Goal: Check status: Check status

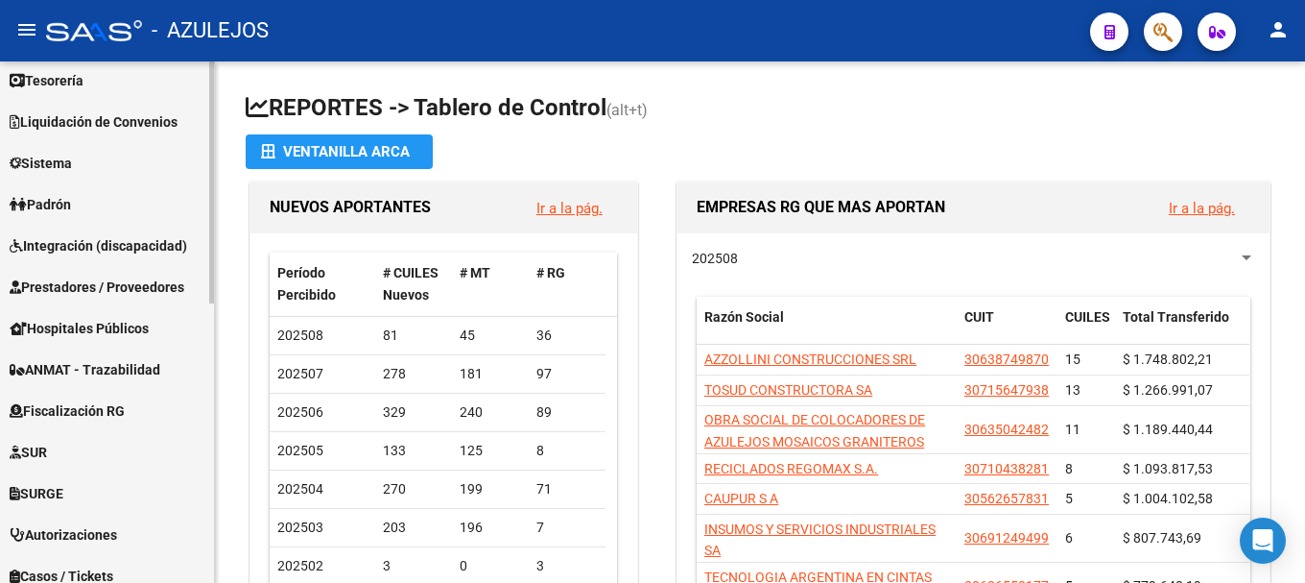
scroll to position [384, 0]
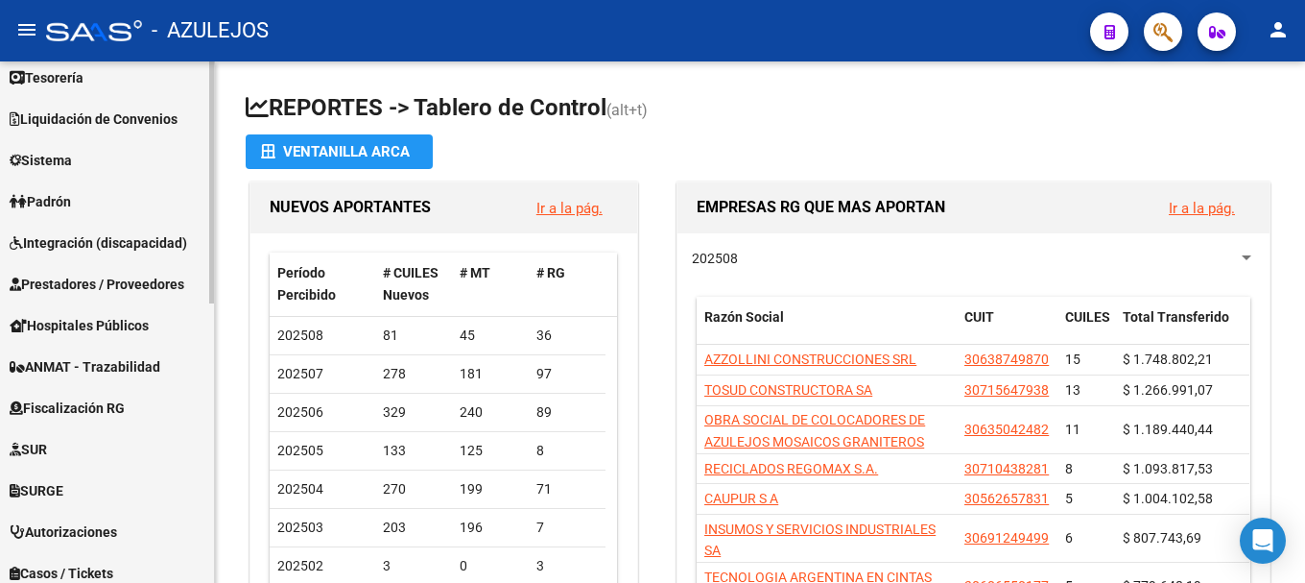
click at [87, 194] on link "Padrón" at bounding box center [107, 200] width 214 height 41
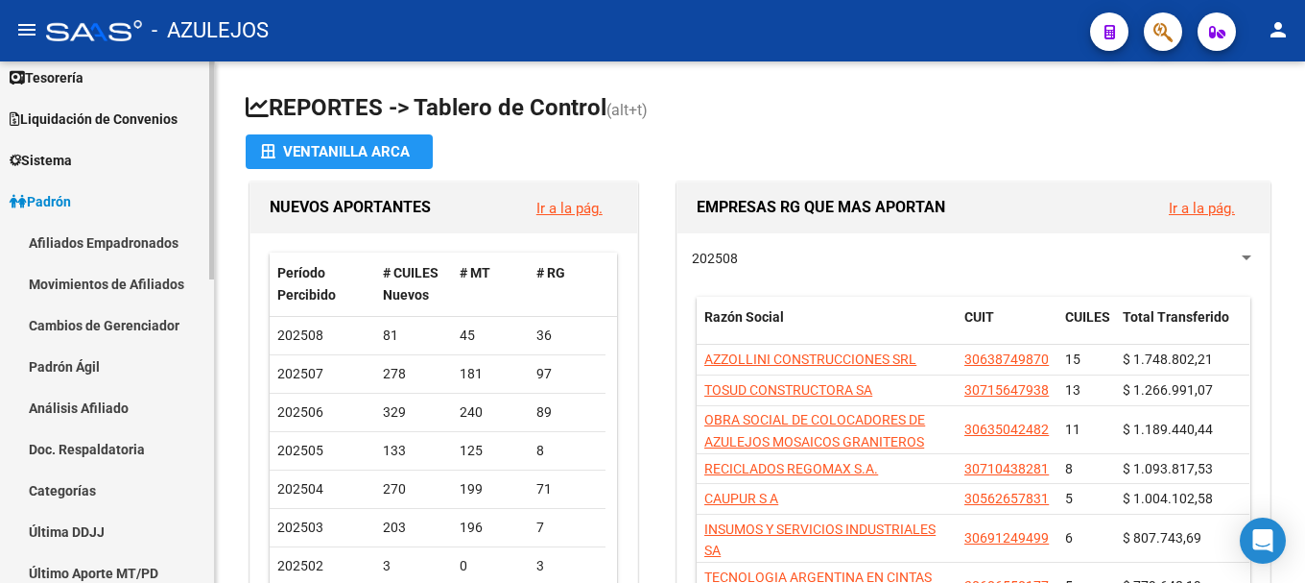
scroll to position [191, 0]
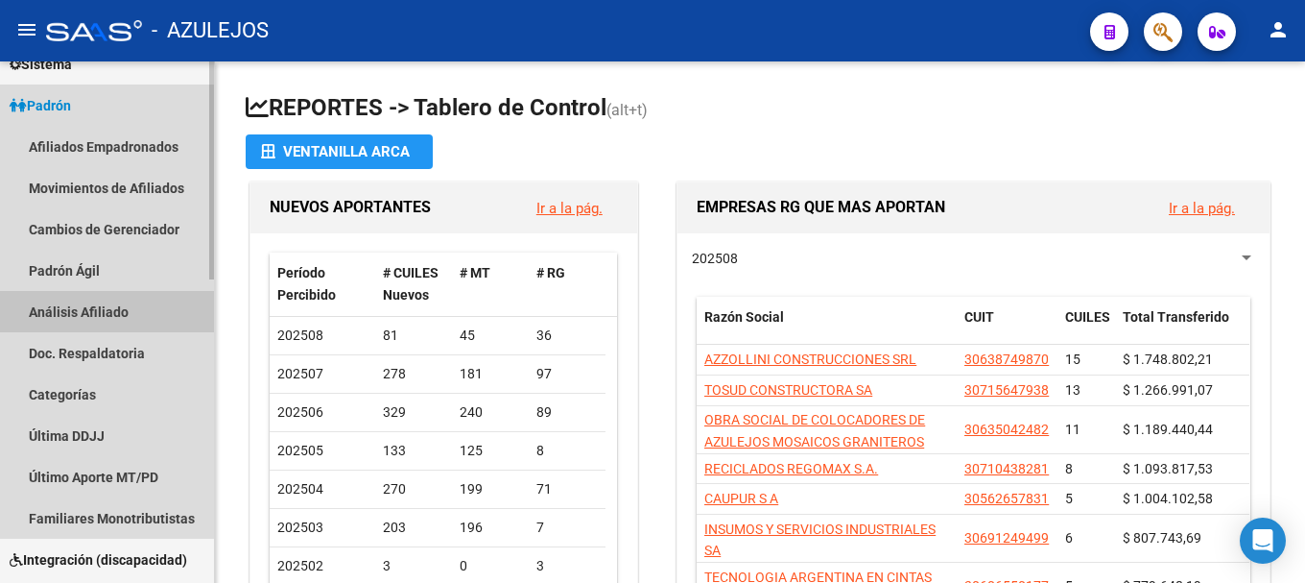
click at [103, 308] on link "Análisis Afiliado" at bounding box center [107, 311] width 214 height 41
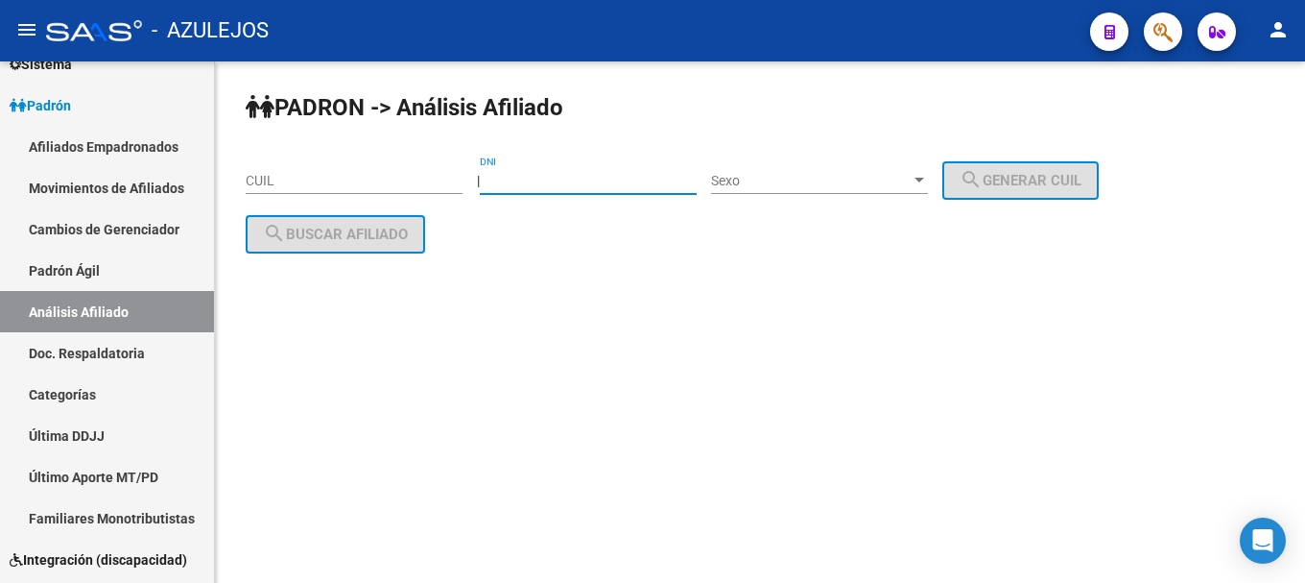
click at [530, 174] on input "DNI" at bounding box center [588, 181] width 217 height 16
type input "29277927"
click at [924, 178] on div at bounding box center [920, 180] width 10 height 5
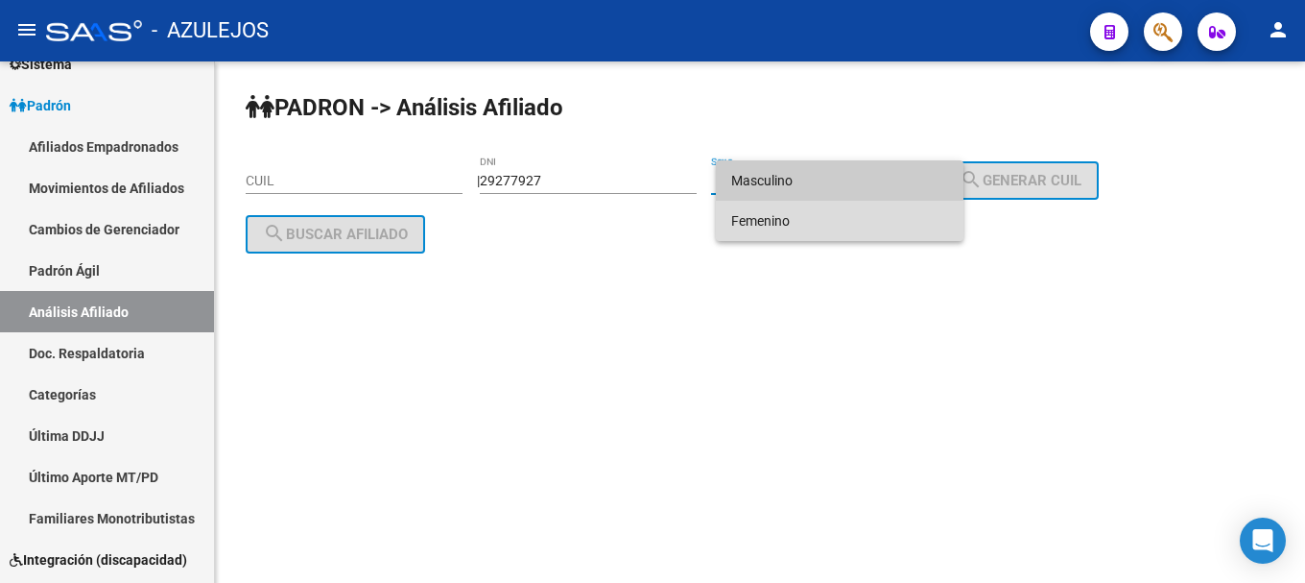
click at [807, 225] on span "Femenino" at bounding box center [839, 221] width 217 height 40
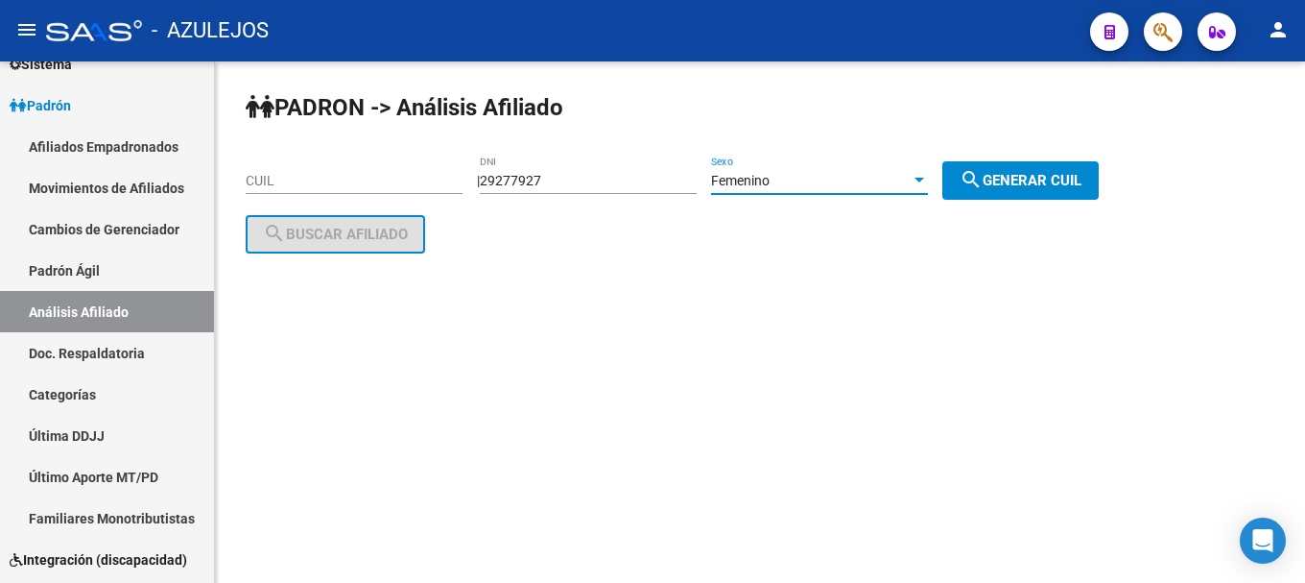
click at [1069, 173] on span "search Generar CUIL" at bounding box center [1021, 180] width 122 height 17
type input "27-29277927-0"
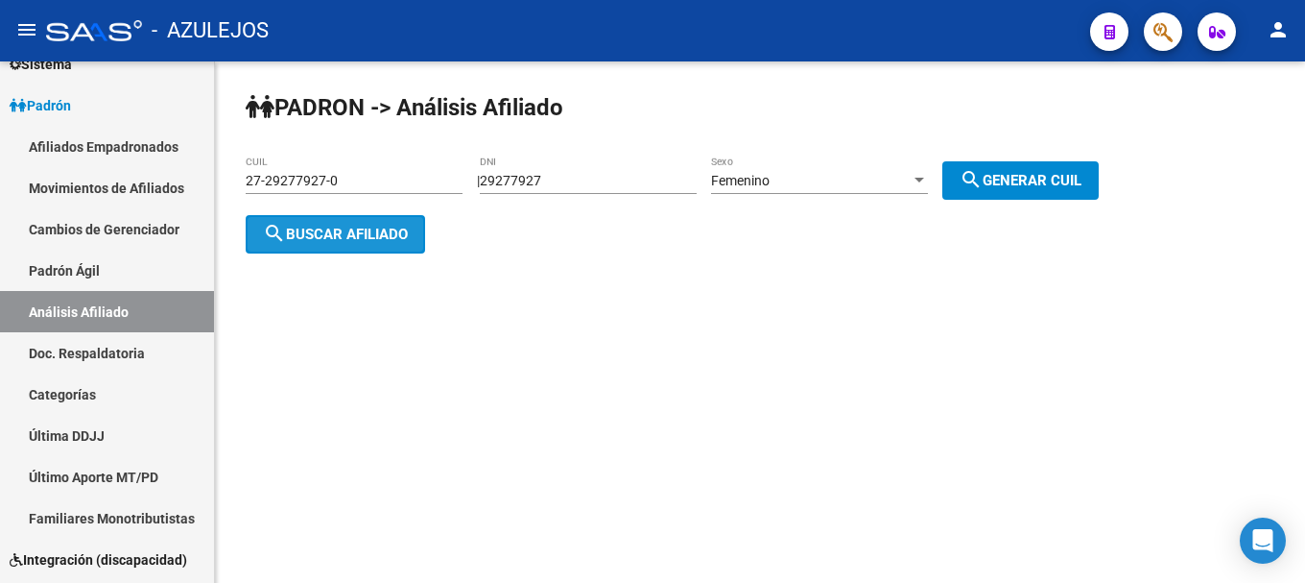
click at [301, 230] on span "search Buscar afiliado" at bounding box center [335, 234] width 145 height 17
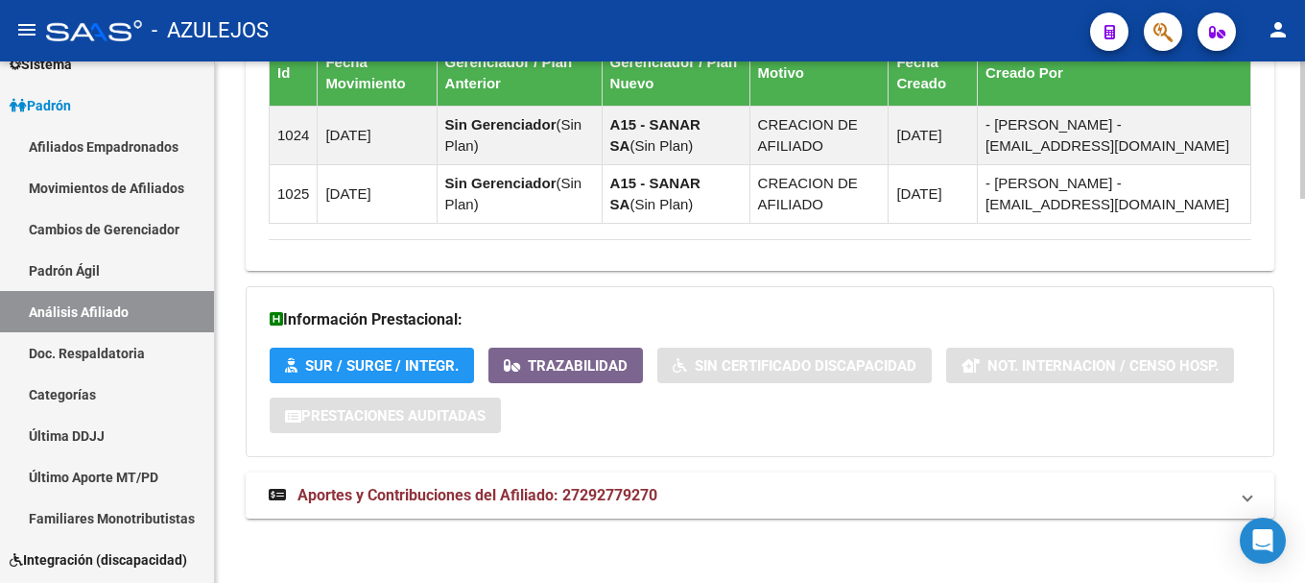
scroll to position [1460, 0]
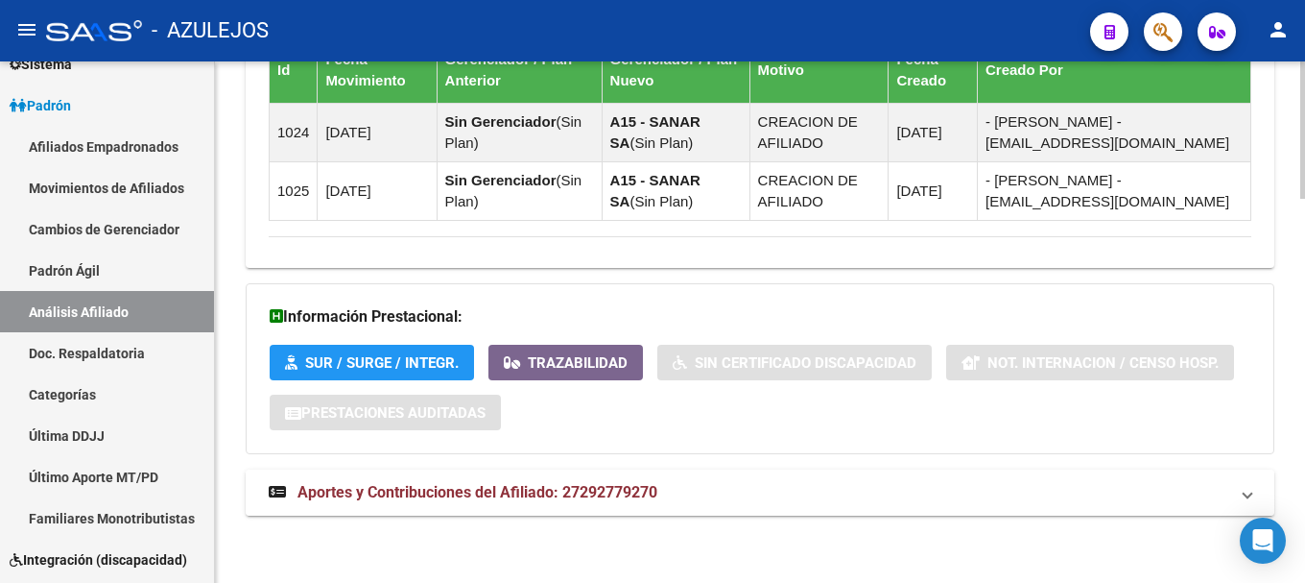
click at [522, 485] on span "Aportes y Contribuciones del Afiliado: 27292779270" at bounding box center [477, 492] width 360 height 18
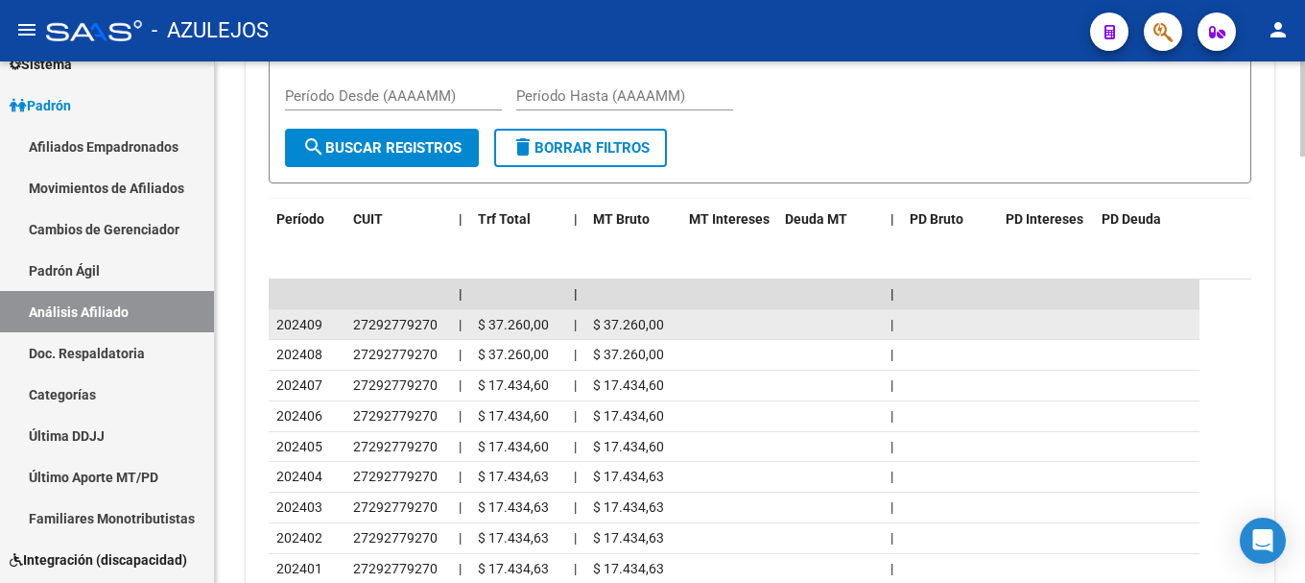
scroll to position [2227, 0]
